Goal: Task Accomplishment & Management: Manage account settings

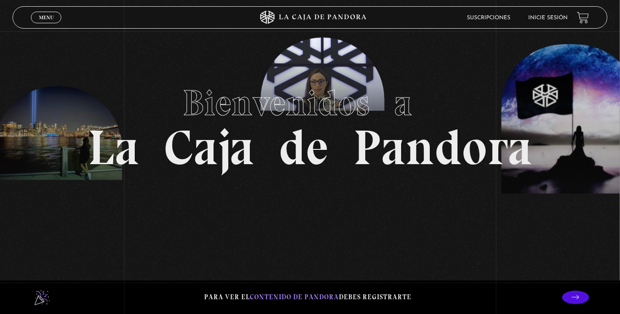
scroll to position [46, 0]
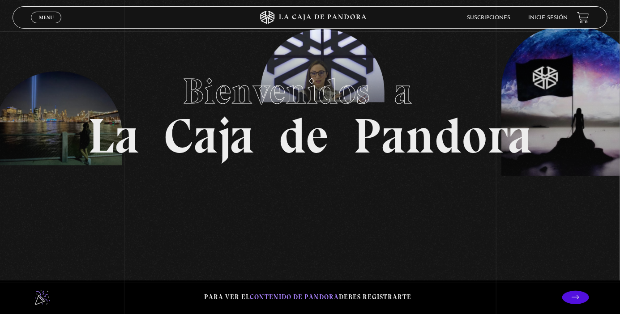
click at [40, 30] on section "Bienvenidos a La Caja de Pandora" at bounding box center [310, 111] width 620 height 314
click at [38, 24] on div "Menu Cerrar" at bounding box center [124, 17] width 186 height 21
click at [547, 4] on section "Bienvenidos a La Caja de Pandora" at bounding box center [310, 111] width 620 height 314
click at [548, 17] on link "Inicie sesión" at bounding box center [547, 17] width 39 height 5
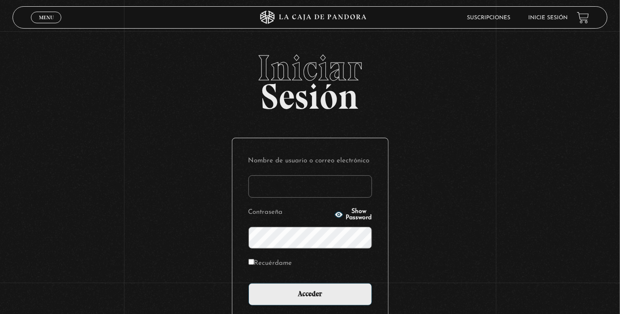
click at [330, 187] on input "Nombre de usuario o correo electrónico" at bounding box center [309, 186] width 123 height 22
type input "jenninano"
click at [248, 283] on input "Acceder" at bounding box center [309, 294] width 123 height 22
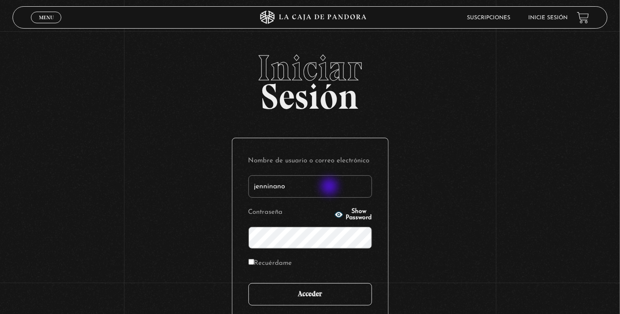
click at [362, 299] on input "Acceder" at bounding box center [309, 294] width 123 height 22
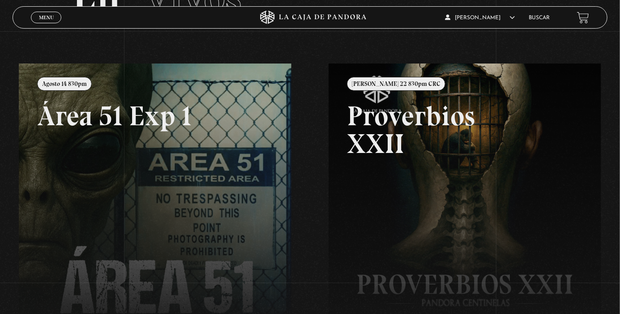
click at [70, 216] on link at bounding box center [329, 221] width 620 height 314
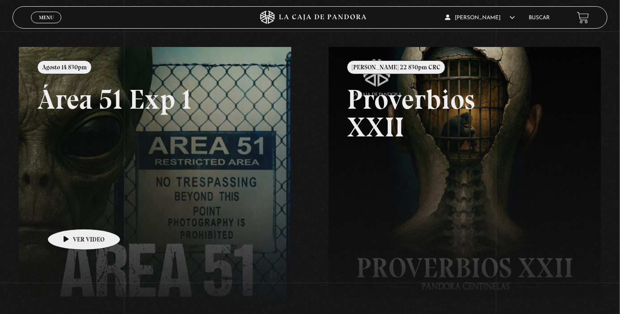
scroll to position [106, 0]
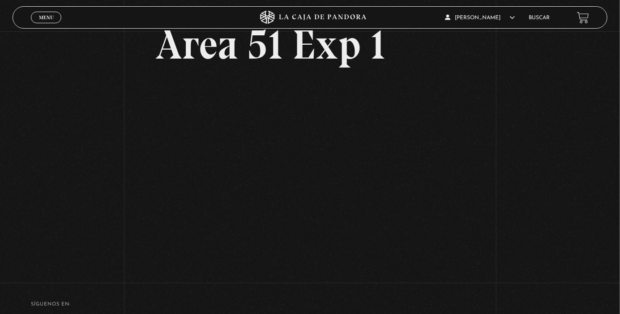
scroll to position [57, 0]
